Goal: Information Seeking & Learning: Compare options

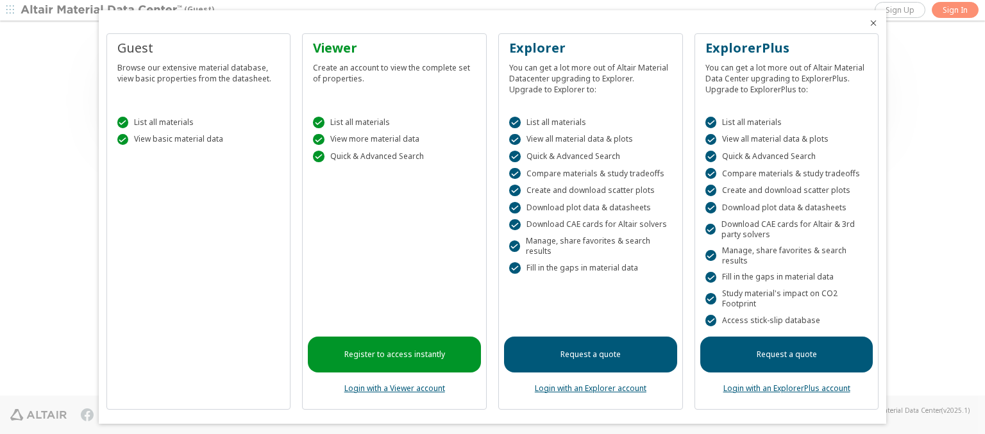
click at [868, 23] on icon "Close" at bounding box center [873, 23] width 10 height 10
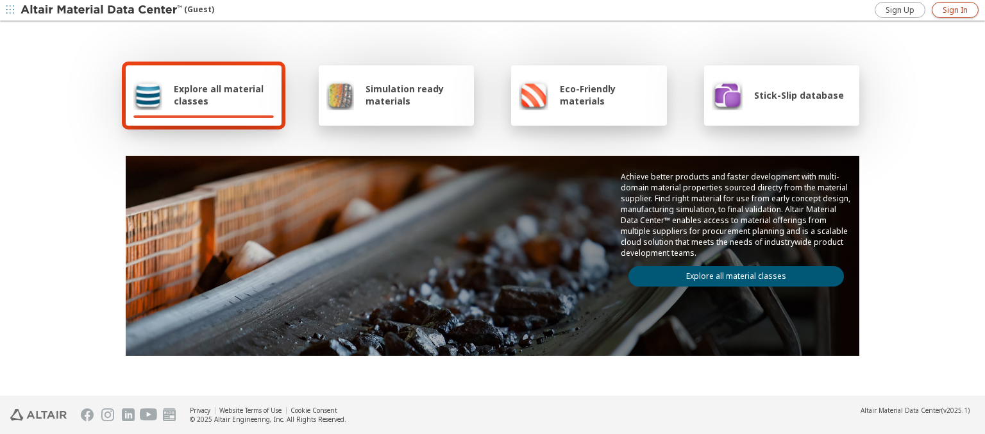
click at [955, 10] on span "Sign In" at bounding box center [954, 10] width 25 height 10
click at [219, 95] on span "Explore all material classes" at bounding box center [224, 95] width 100 height 24
click at [731, 273] on link "Explore all material classes" at bounding box center [735, 276] width 215 height 21
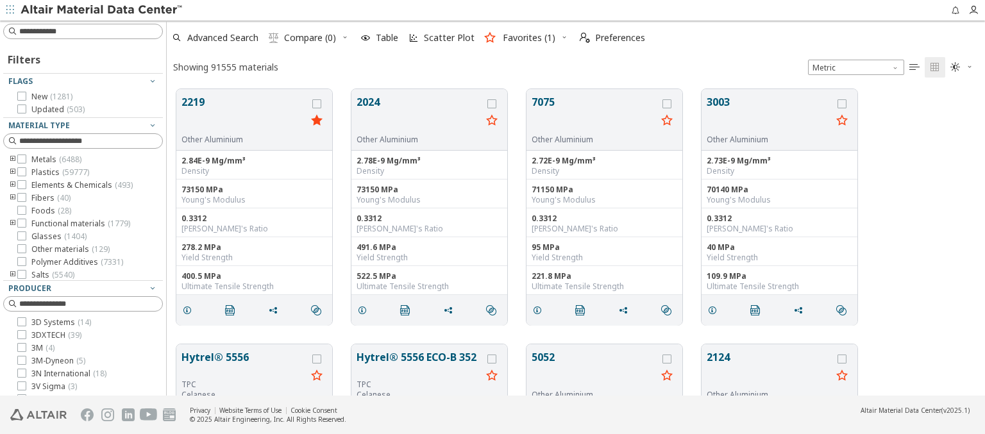
scroll to position [306, 808]
click at [318, 103] on icon "grid" at bounding box center [316, 103] width 9 height 9
click at [493, 103] on icon "grid" at bounding box center [491, 103] width 9 height 9
click at [310, 38] on span "Compare (2)" at bounding box center [310, 37] width 52 height 9
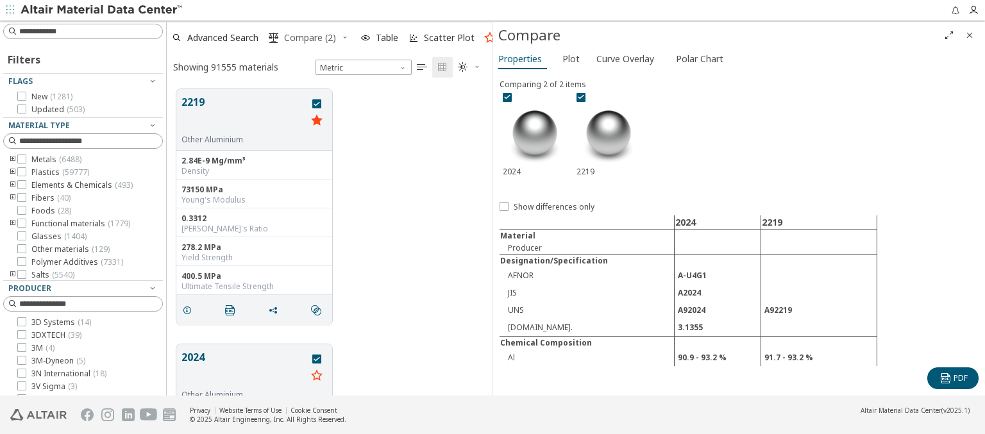
scroll to position [306, 315]
click at [624, 58] on span "Curve Overlay" at bounding box center [625, 59] width 58 height 21
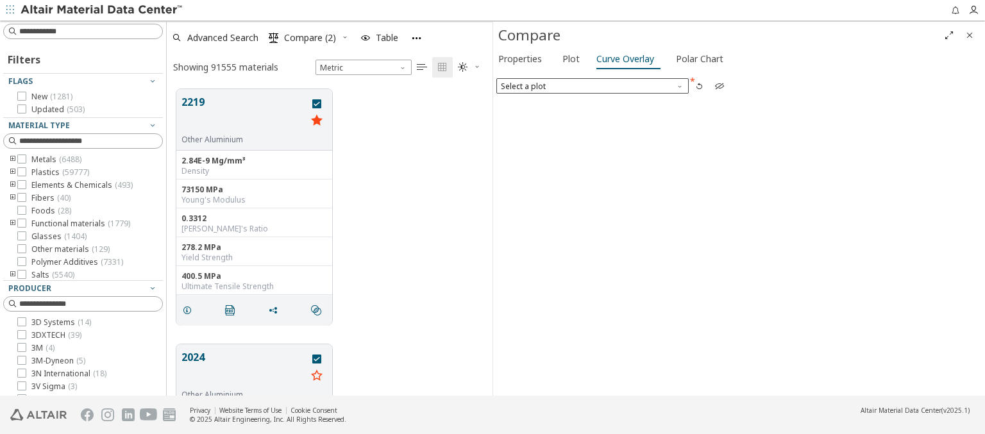
click at [592, 85] on span "Select a plot" at bounding box center [592, 85] width 192 height 15
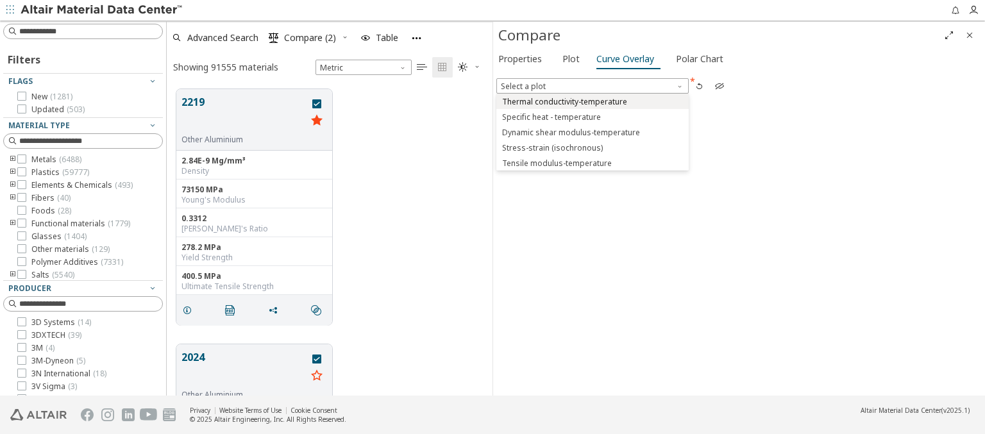
click at [592, 101] on span "Thermal conductivity-temperature" at bounding box center [564, 102] width 125 height 10
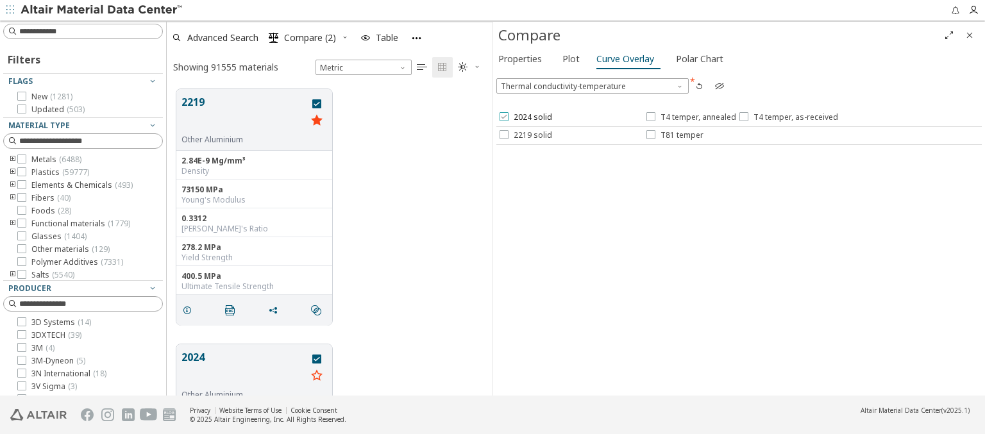
click at [524, 117] on span "2024 solid" at bounding box center [533, 117] width 38 height 10
click at [690, 117] on span "T4 temper, annealed" at bounding box center [698, 117] width 76 height 10
click at [785, 117] on span "T4 temper, as-received" at bounding box center [795, 117] width 85 height 10
click at [524, 135] on span "2219 solid" at bounding box center [533, 135] width 38 height 10
click at [674, 135] on span "T81 temper" at bounding box center [681, 135] width 43 height 10
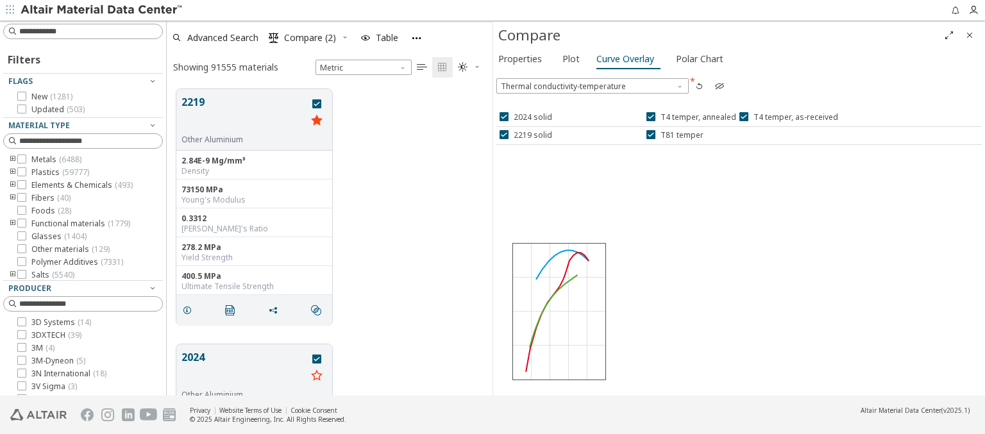
click at [719, 85] on icon "button" at bounding box center [719, 86] width 10 height 10
